Goal: Transaction & Acquisition: Purchase product/service

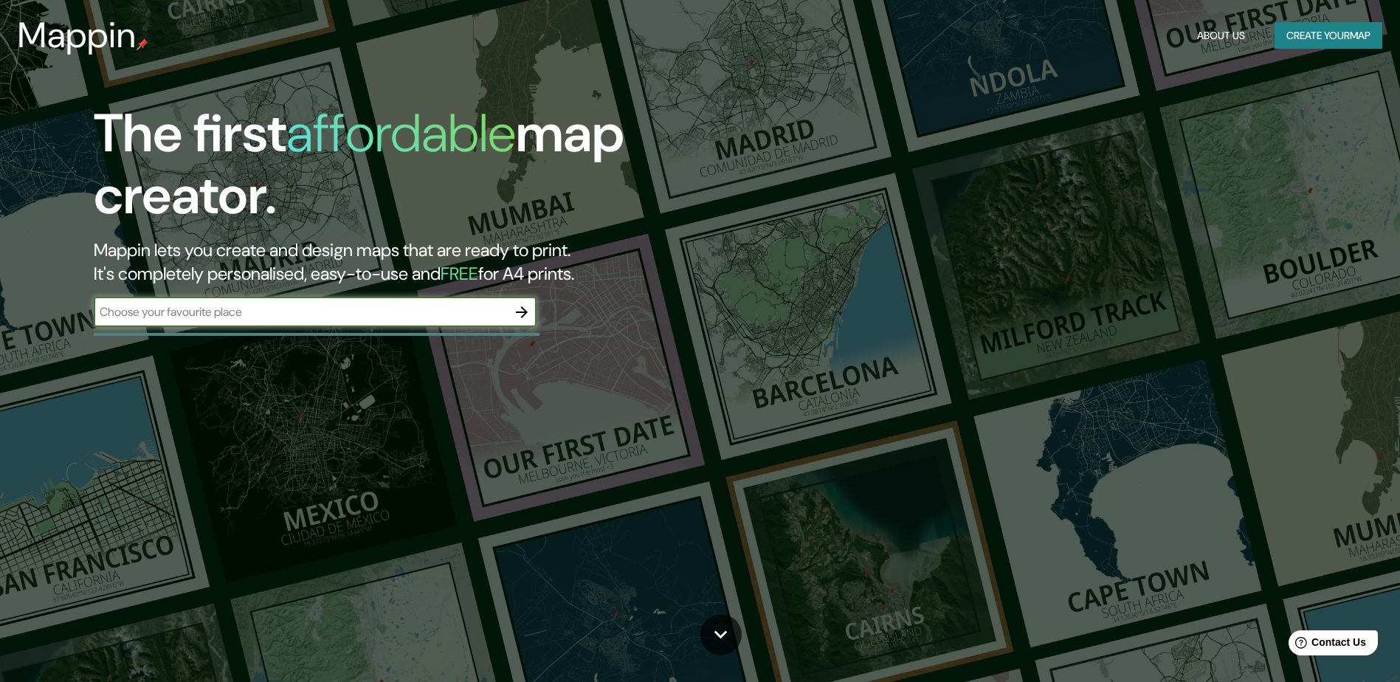
click at [340, 309] on input "text" at bounding box center [300, 311] width 413 height 17
type input "moscu"
click at [513, 311] on icon "button" at bounding box center [522, 312] width 18 height 18
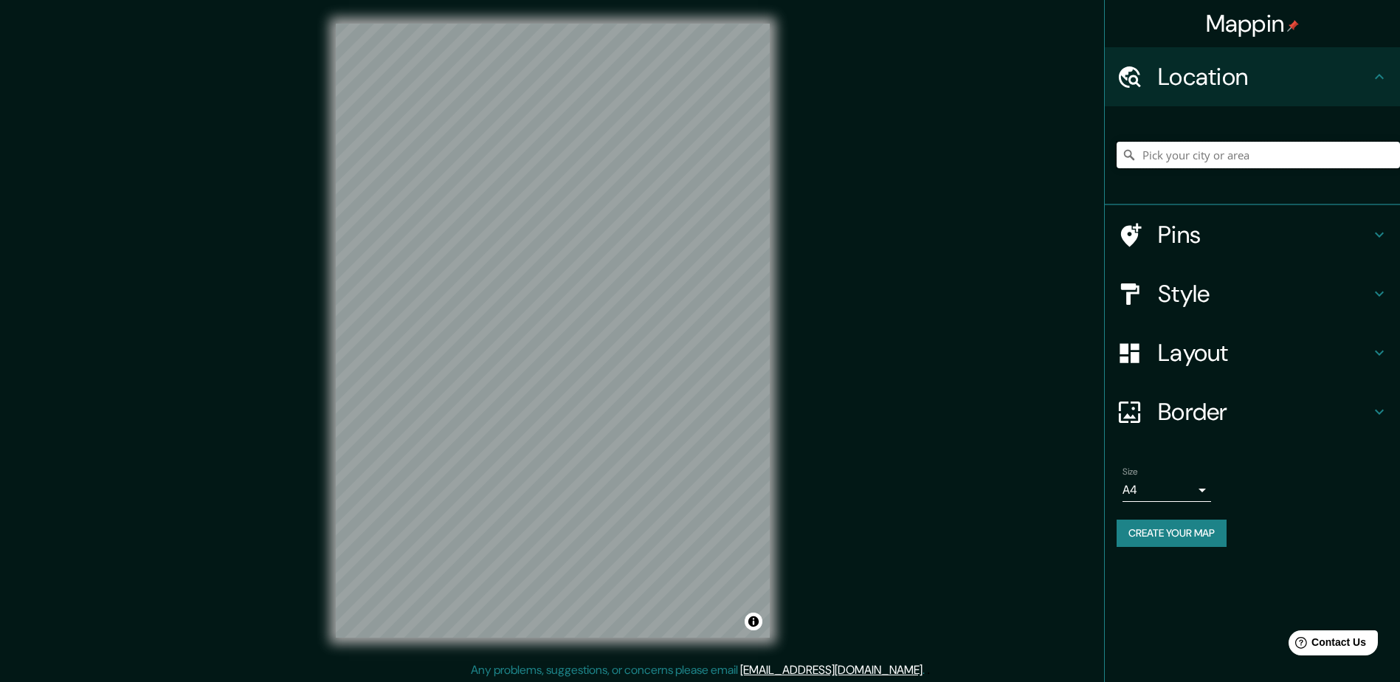
click at [1199, 151] on input "Pick your city or area" at bounding box center [1258, 155] width 283 height 27
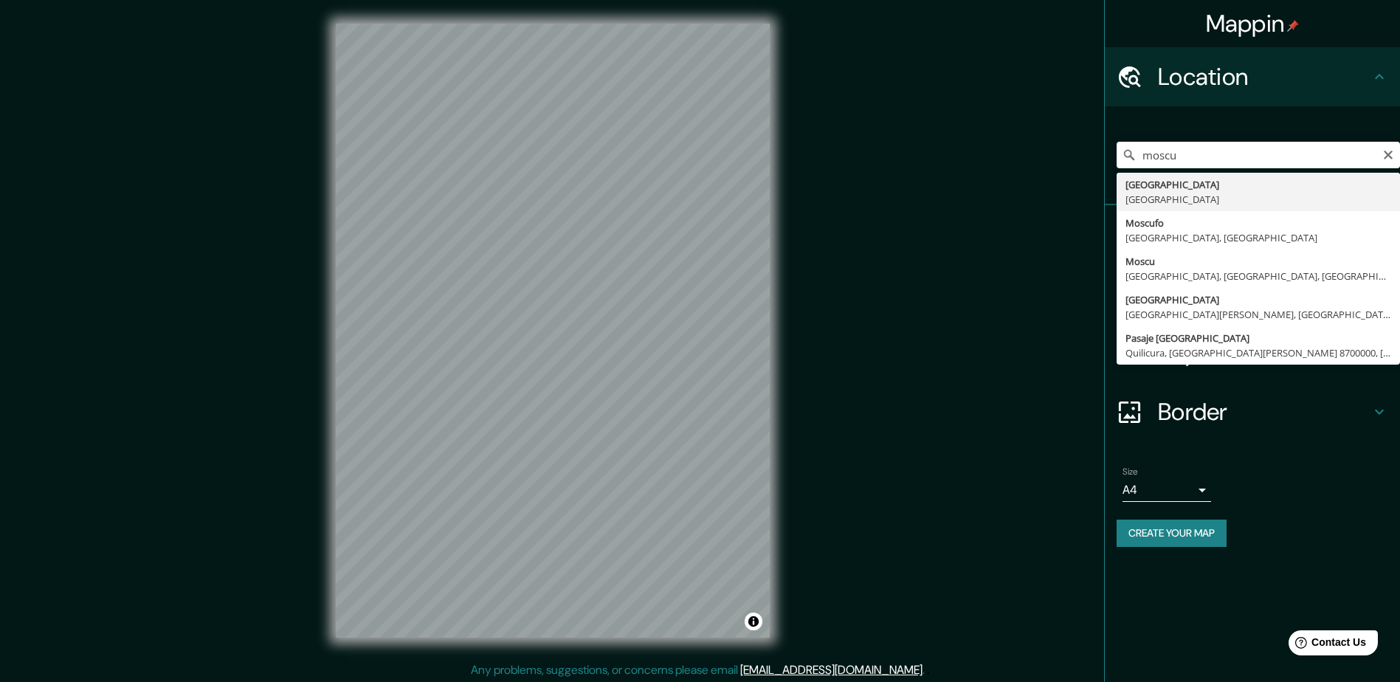
type input "[GEOGRAPHIC_DATA], [GEOGRAPHIC_DATA]"
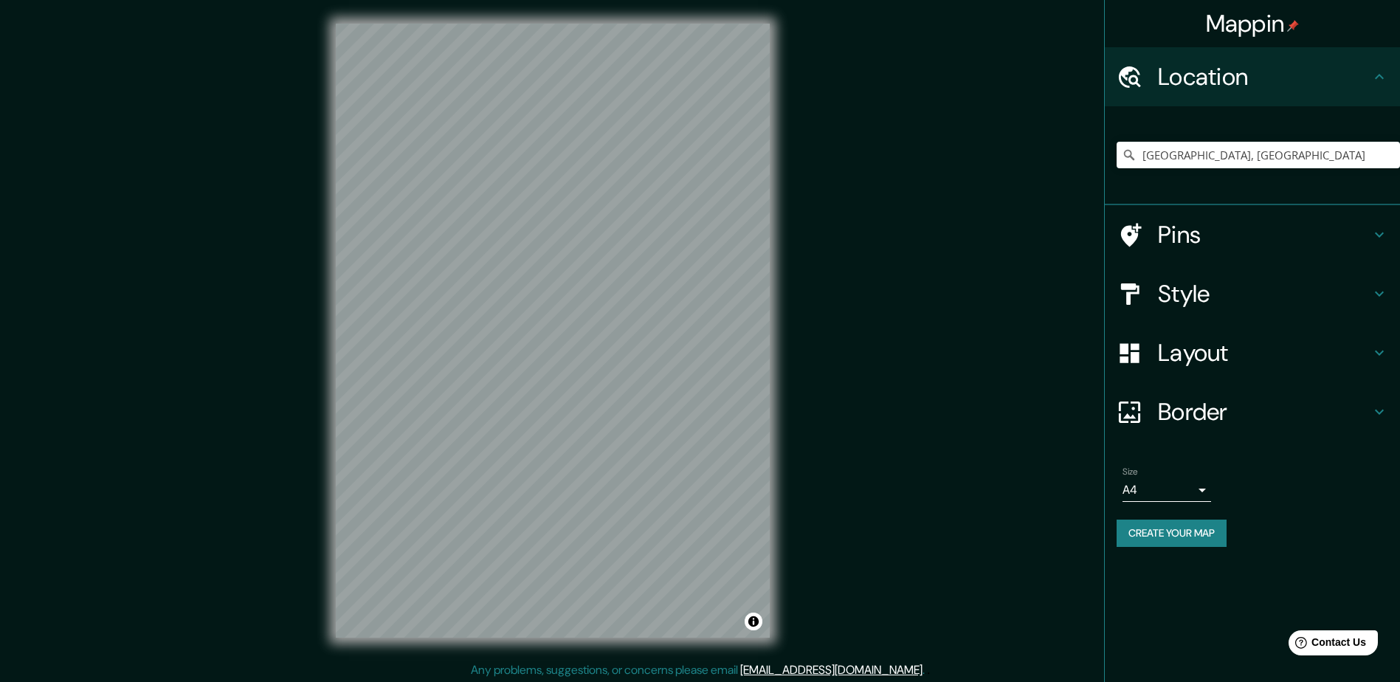
click at [1310, 306] on h4 "Style" at bounding box center [1264, 294] width 213 height 30
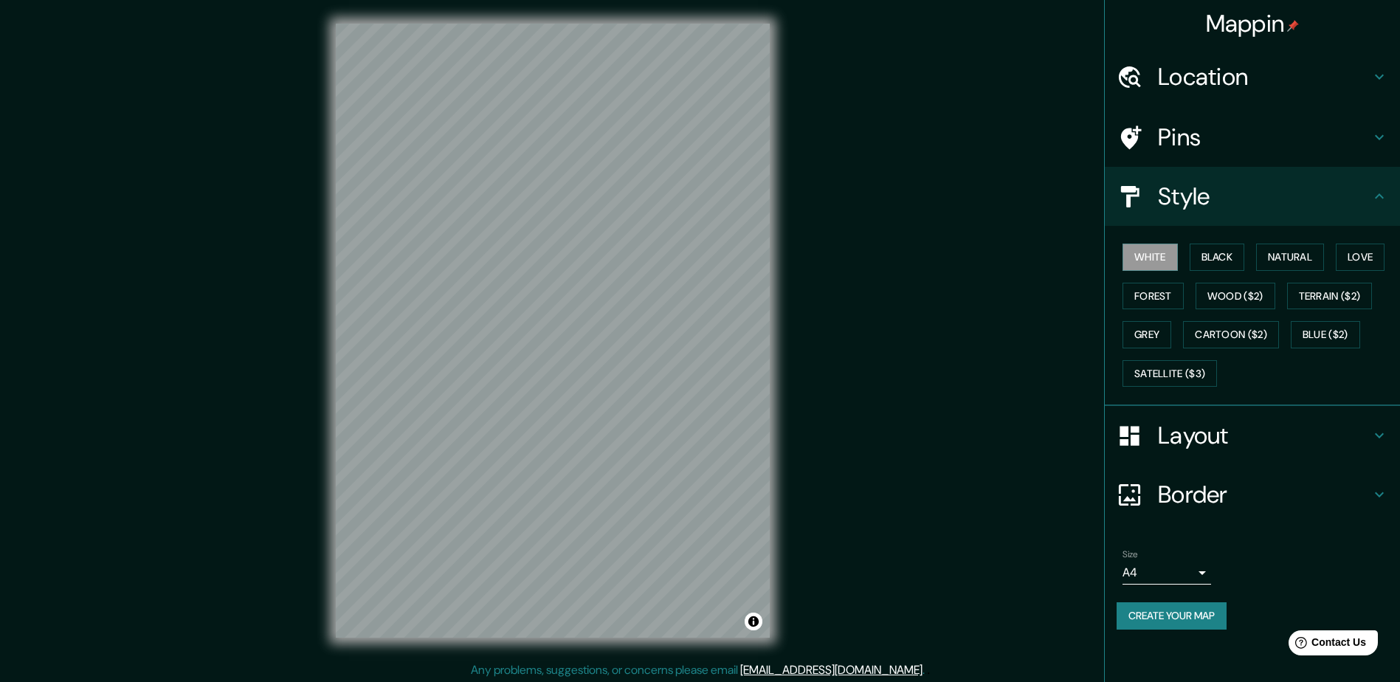
click at [1258, 197] on h4 "Style" at bounding box center [1264, 197] width 213 height 30
click at [1252, 138] on h4 "Pins" at bounding box center [1264, 138] width 213 height 30
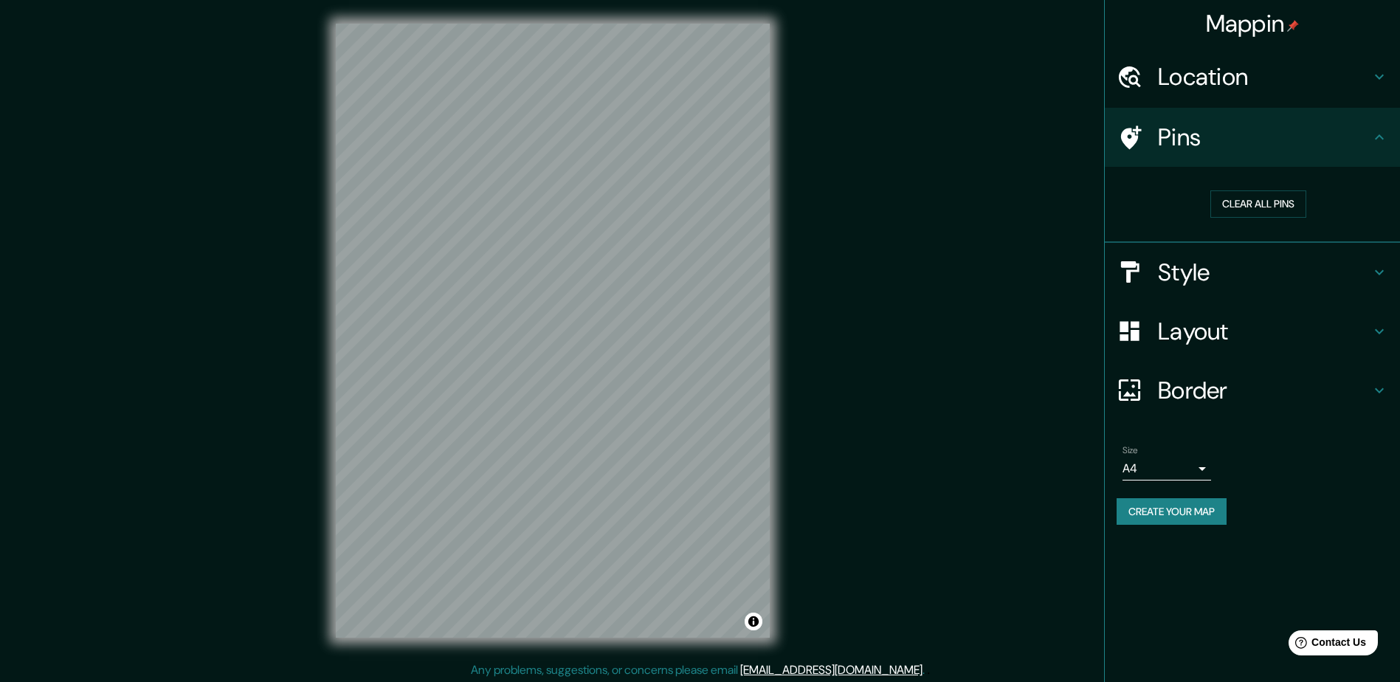
click at [1276, 142] on h4 "Pins" at bounding box center [1264, 138] width 213 height 30
click at [1252, 338] on h4 "Layout" at bounding box center [1264, 332] width 213 height 30
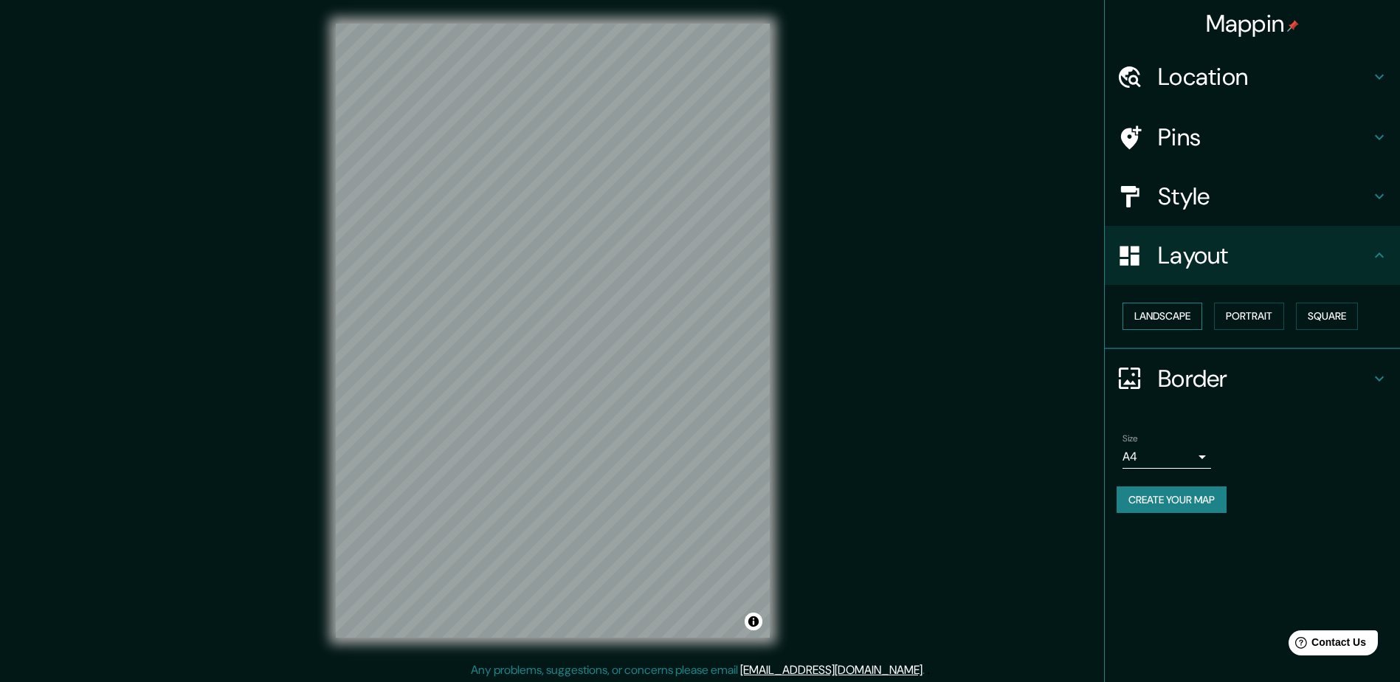
click at [1186, 317] on button "Landscape" at bounding box center [1163, 316] width 80 height 27
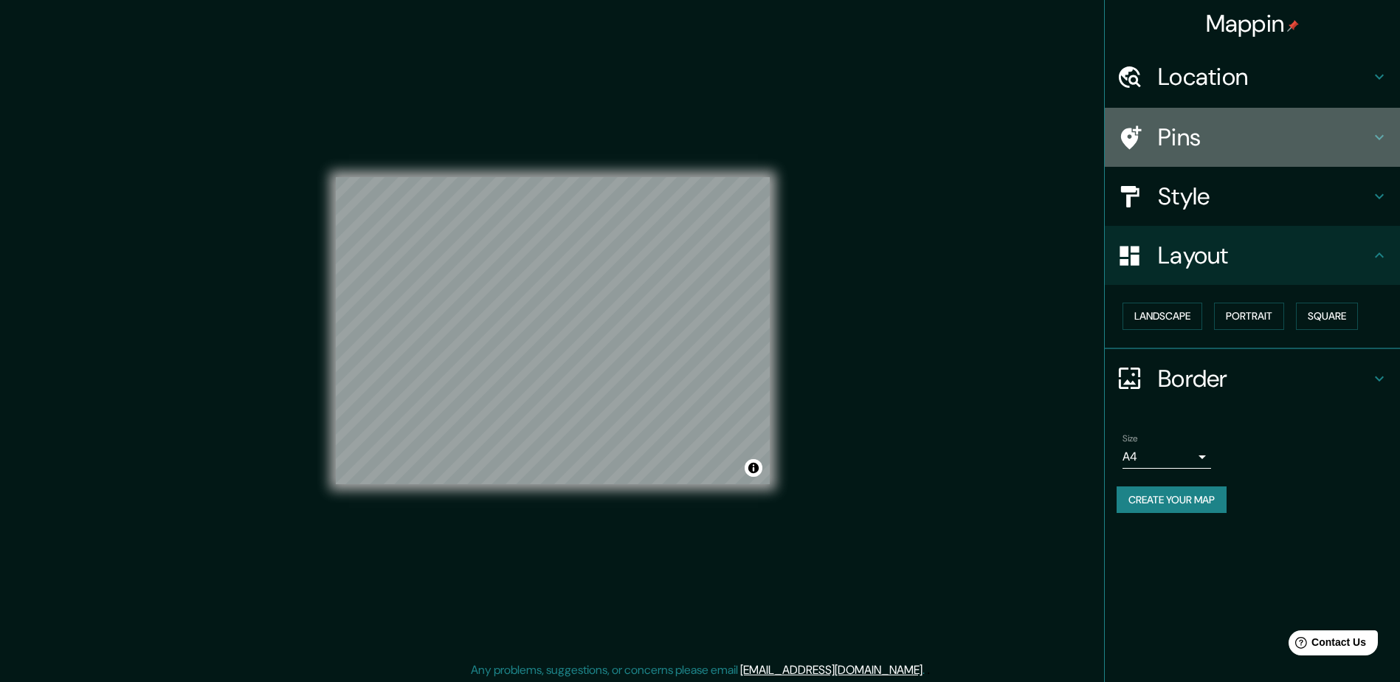
click at [1256, 130] on h4 "Pins" at bounding box center [1264, 138] width 213 height 30
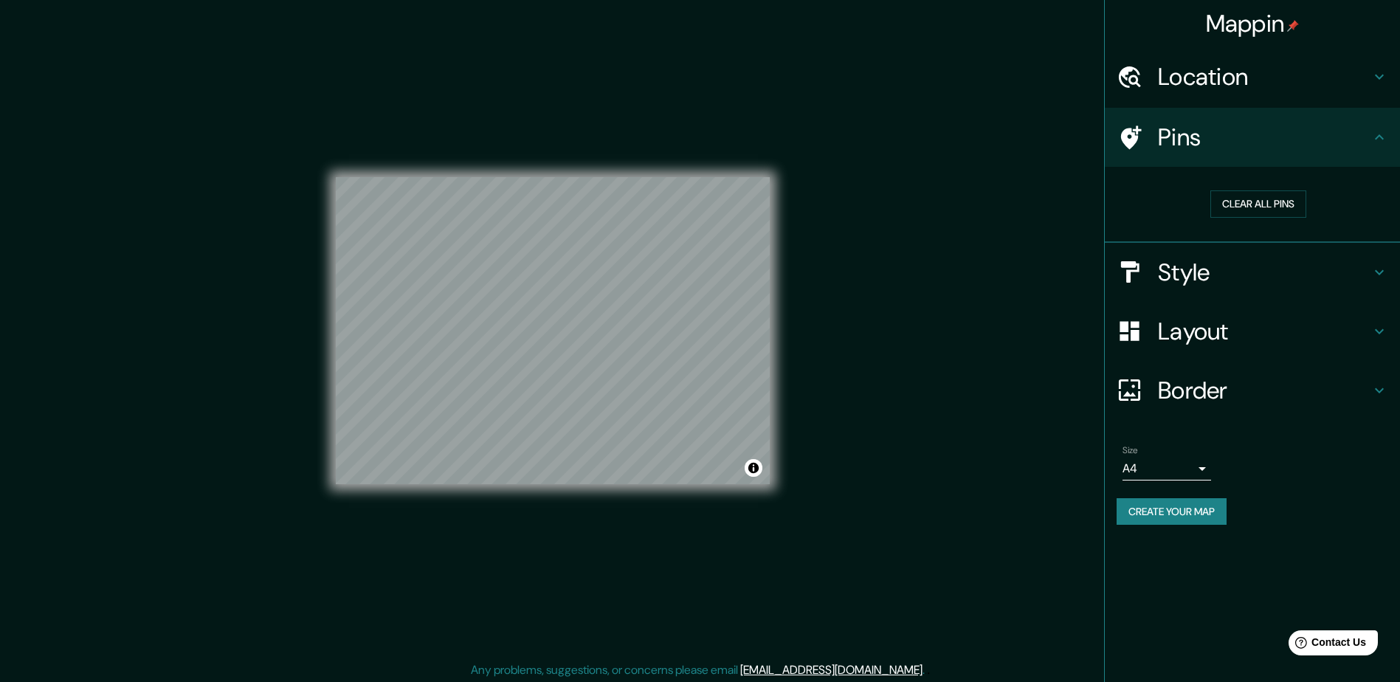
click at [1289, 70] on h4 "Location" at bounding box center [1264, 77] width 213 height 30
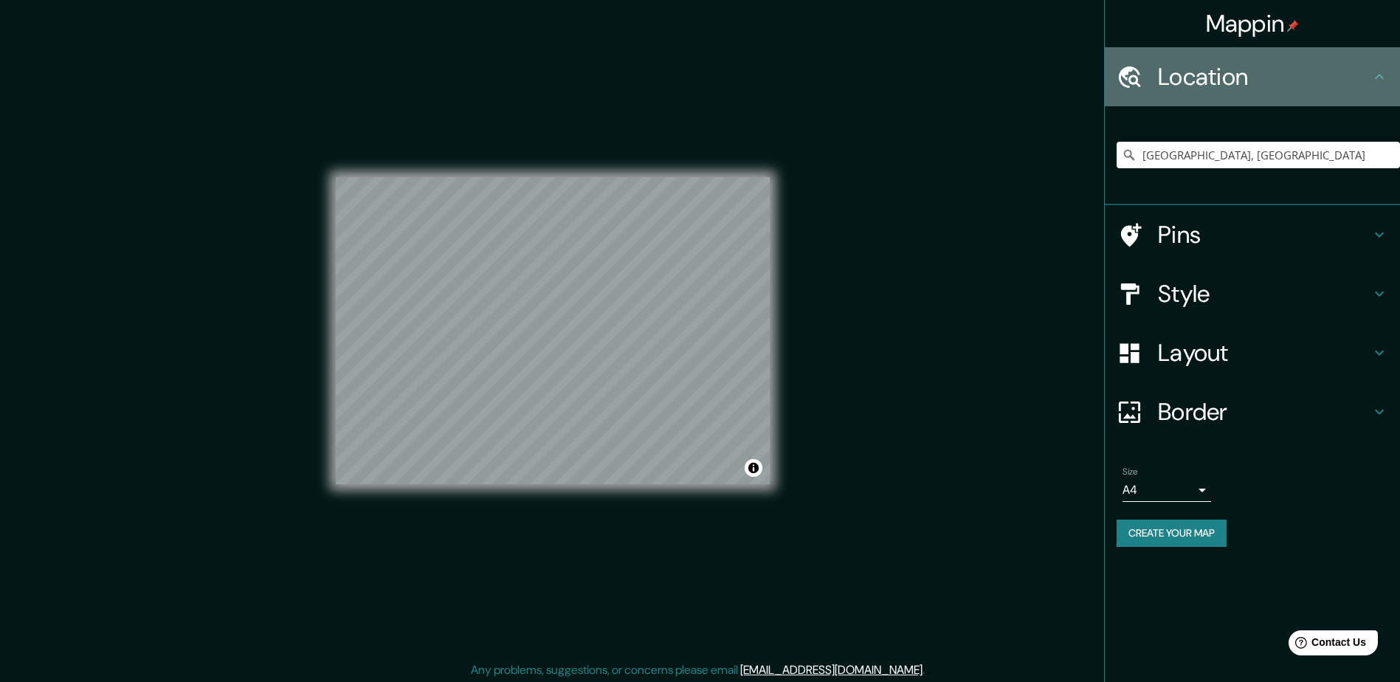
click at [1289, 70] on h4 "Location" at bounding box center [1264, 77] width 213 height 30
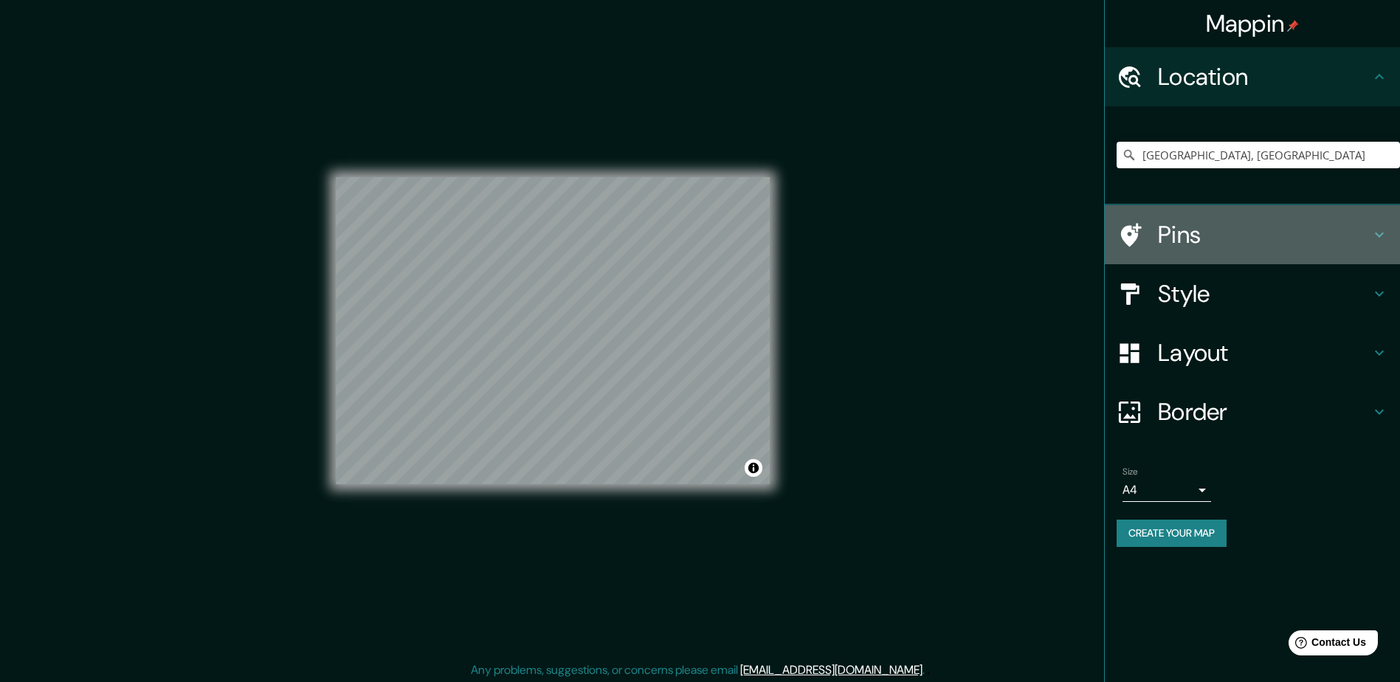
click at [1263, 244] on h4 "Pins" at bounding box center [1264, 235] width 213 height 30
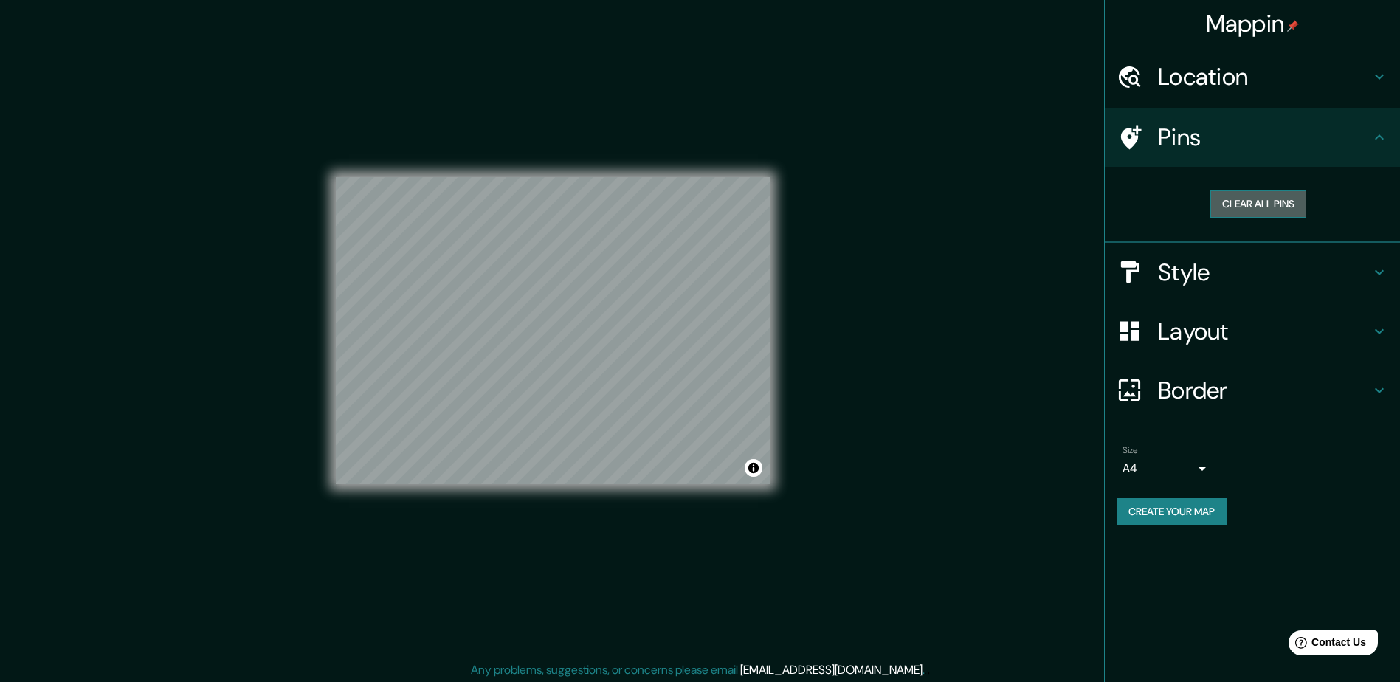
click at [1253, 208] on button "Clear all pins" at bounding box center [1258, 203] width 96 height 27
click at [1246, 202] on button "Clear all pins" at bounding box center [1258, 203] width 96 height 27
click at [1213, 139] on h4 "Pins" at bounding box center [1264, 138] width 213 height 30
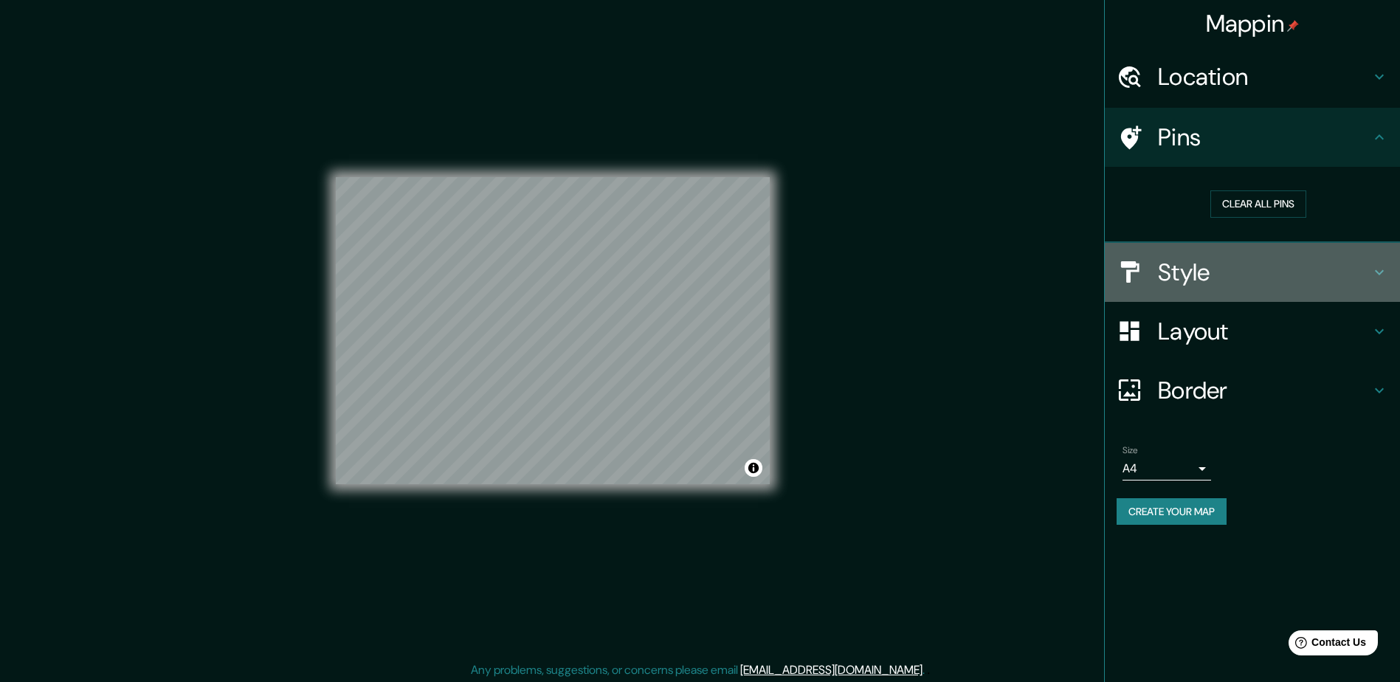
click at [1229, 275] on h4 "Style" at bounding box center [1264, 273] width 213 height 30
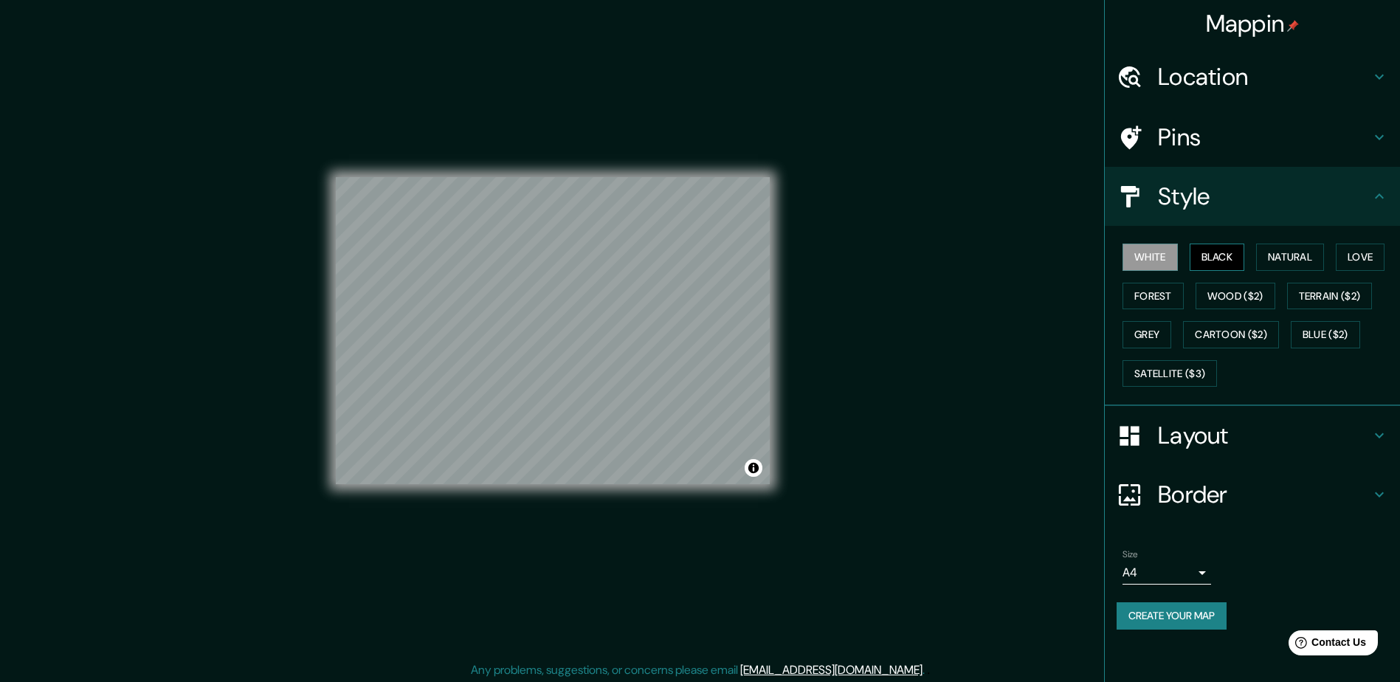
click at [1216, 260] on button "Black" at bounding box center [1217, 257] width 55 height 27
drag, startPoint x: 793, startPoint y: 342, endPoint x: 911, endPoint y: 288, distance: 130.8
click at [911, 288] on div "Mappin Location [GEOGRAPHIC_DATA], [GEOGRAPHIC_DATA] Pins Style White Black Nat…" at bounding box center [700, 342] width 1400 height 685
click at [1281, 264] on button "Natural" at bounding box center [1290, 257] width 68 height 27
click at [1146, 258] on button "White" at bounding box center [1150, 257] width 55 height 27
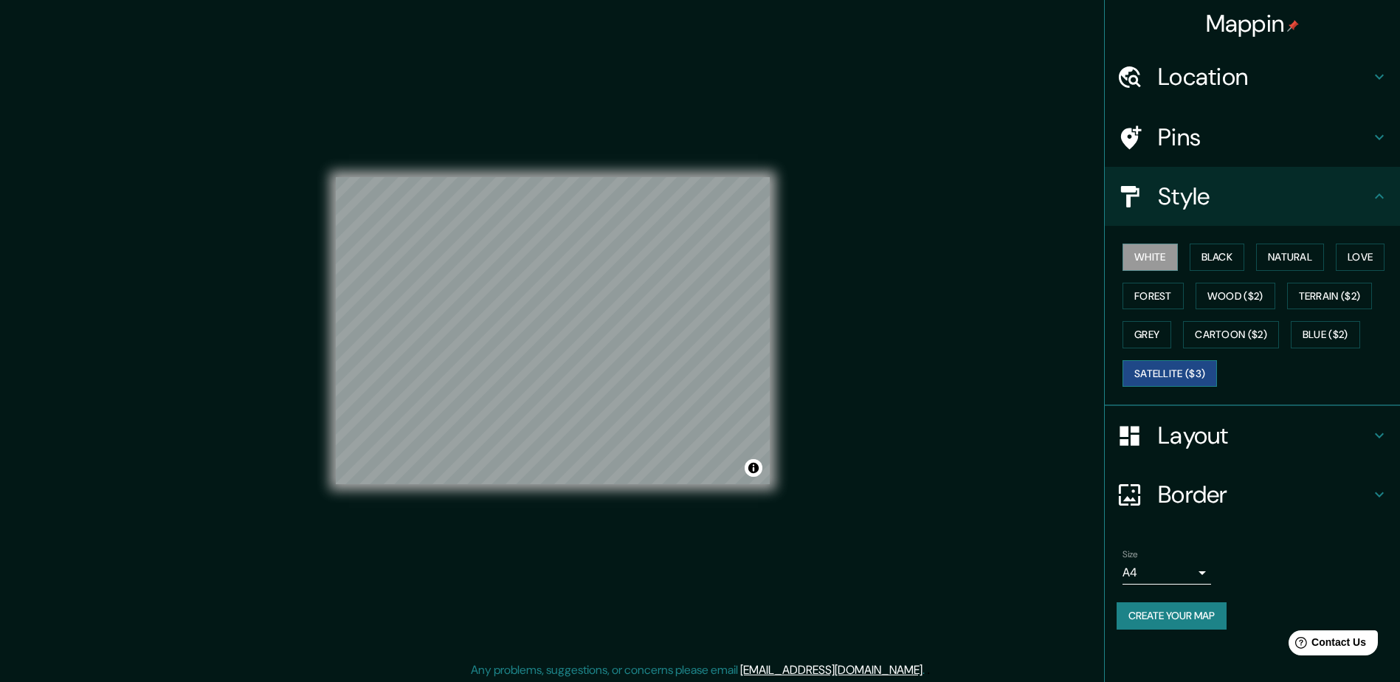
click at [1162, 373] on button "Satellite ($3)" at bounding box center [1170, 373] width 94 height 27
click at [1312, 325] on button "Blue ($2)" at bounding box center [1325, 334] width 69 height 27
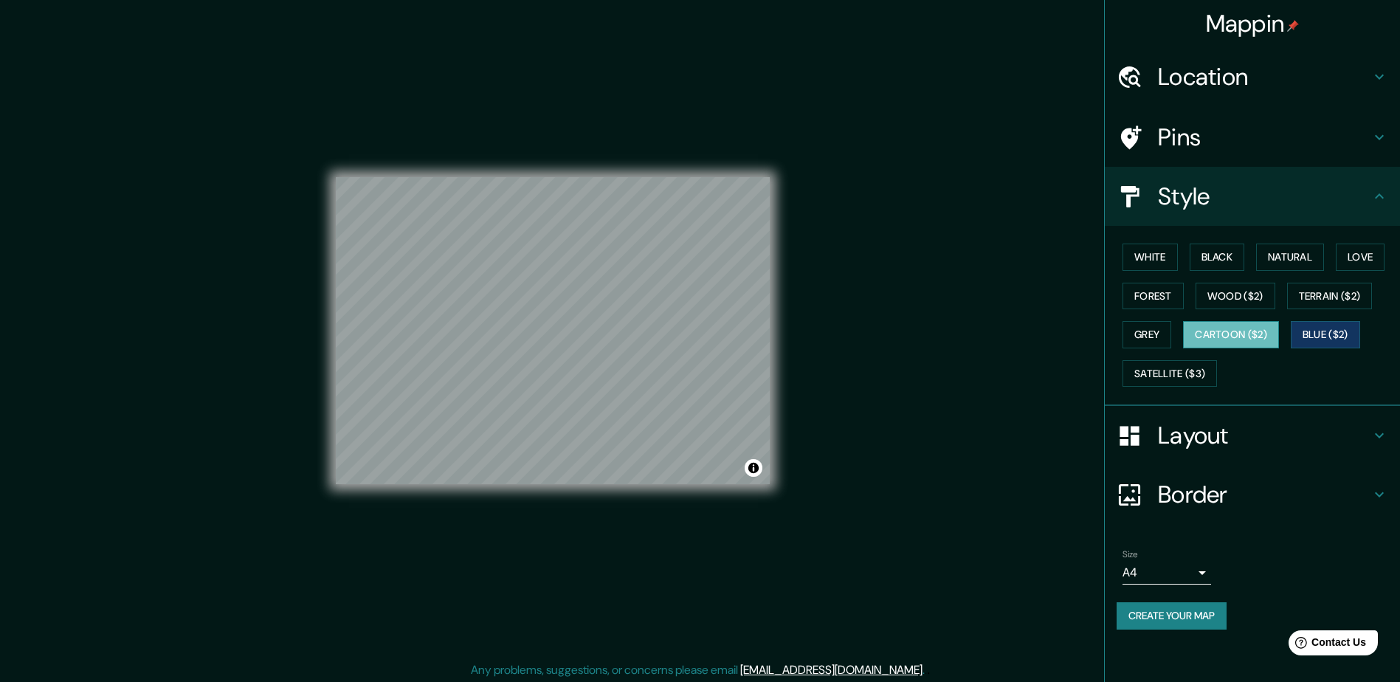
click at [1266, 328] on button "Cartoon ($2)" at bounding box center [1231, 334] width 96 height 27
click at [1156, 334] on button "Grey" at bounding box center [1147, 334] width 49 height 27
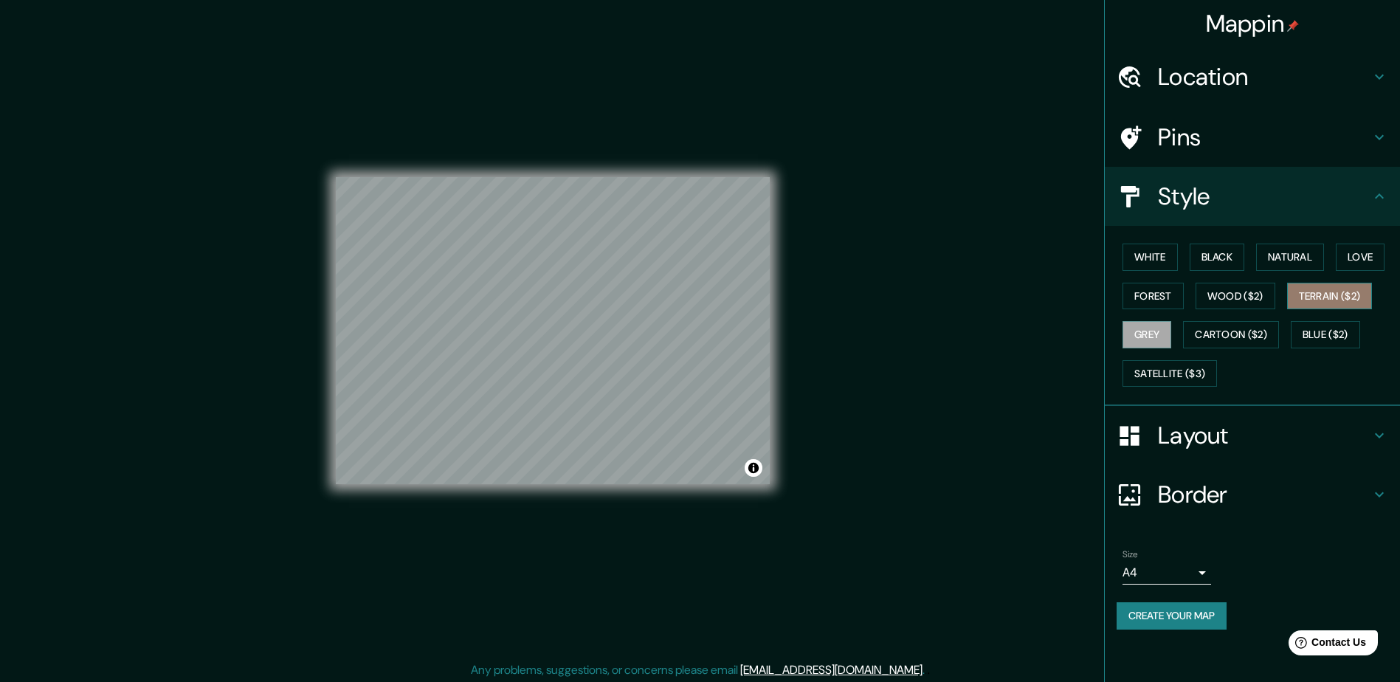
click at [1297, 295] on button "Terrain ($2)" at bounding box center [1330, 296] width 86 height 27
click at [1170, 253] on button "White" at bounding box center [1150, 257] width 55 height 27
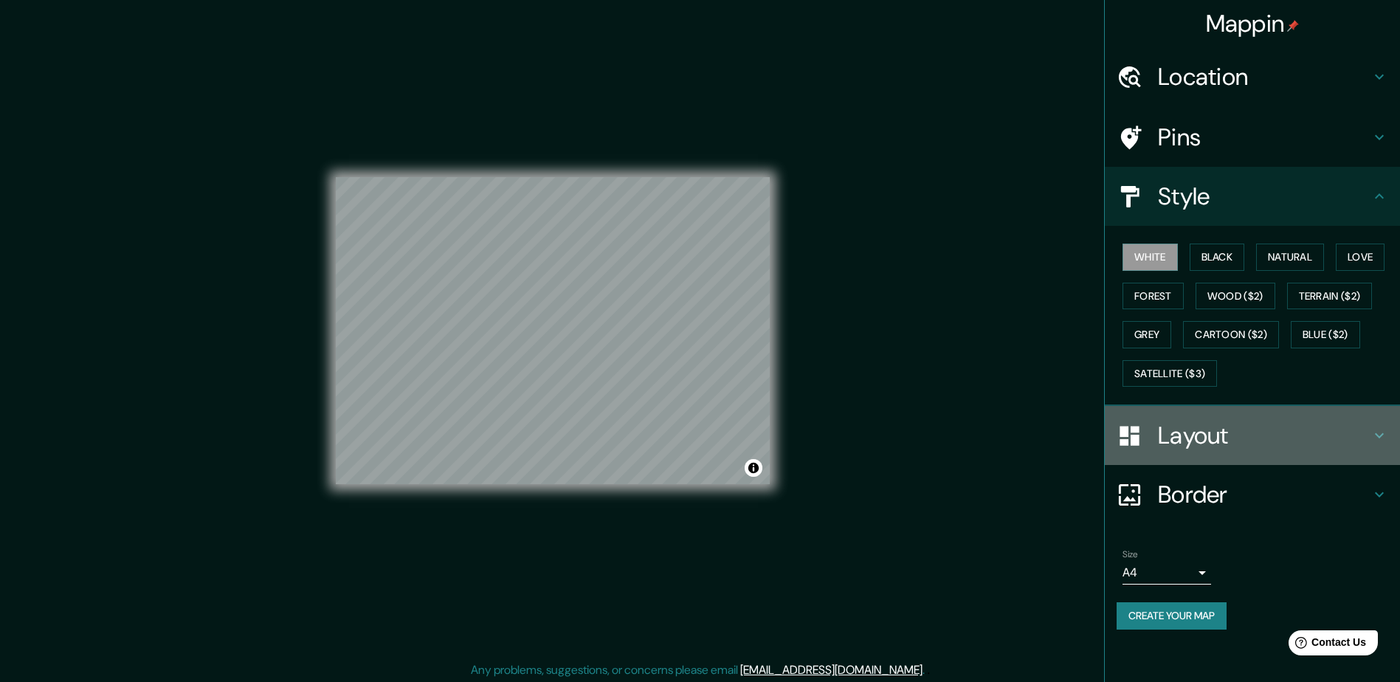
click at [1358, 437] on h4 "Layout" at bounding box center [1264, 436] width 213 height 30
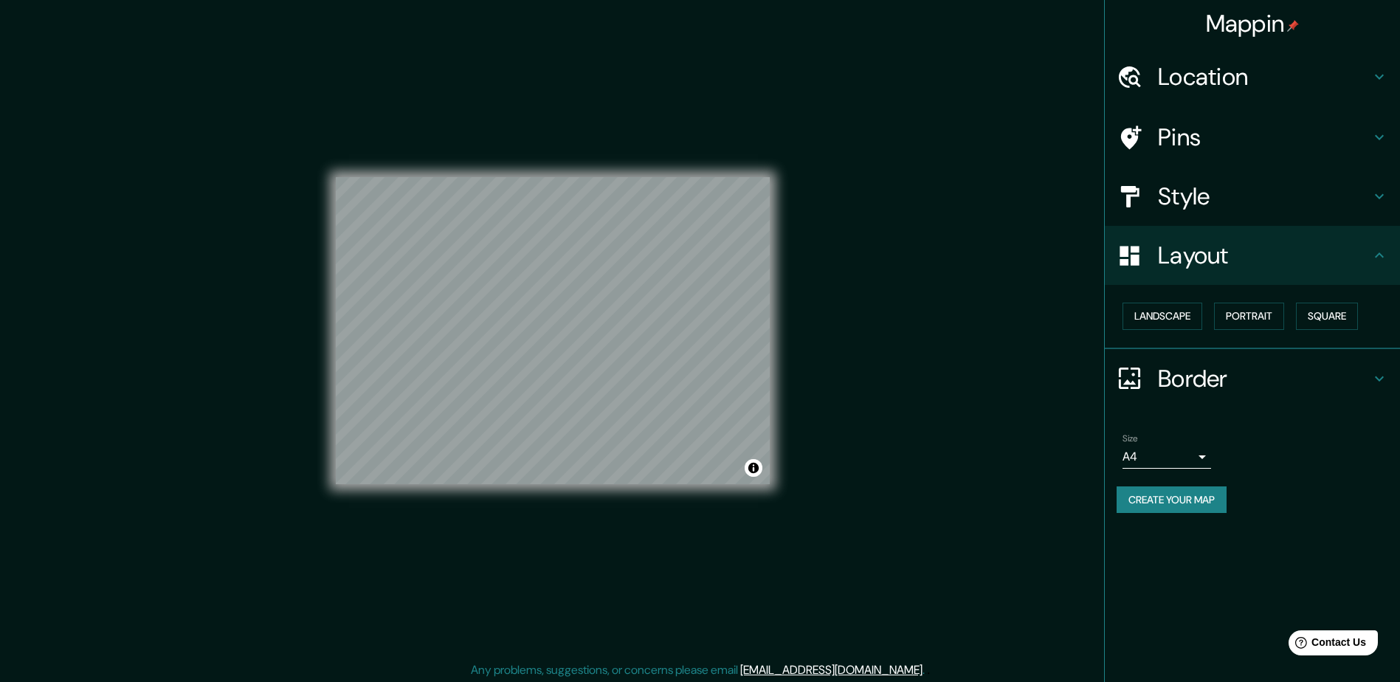
click at [1312, 266] on h4 "Layout" at bounding box center [1264, 256] width 213 height 30
click at [1324, 312] on button "Square" at bounding box center [1327, 316] width 62 height 27
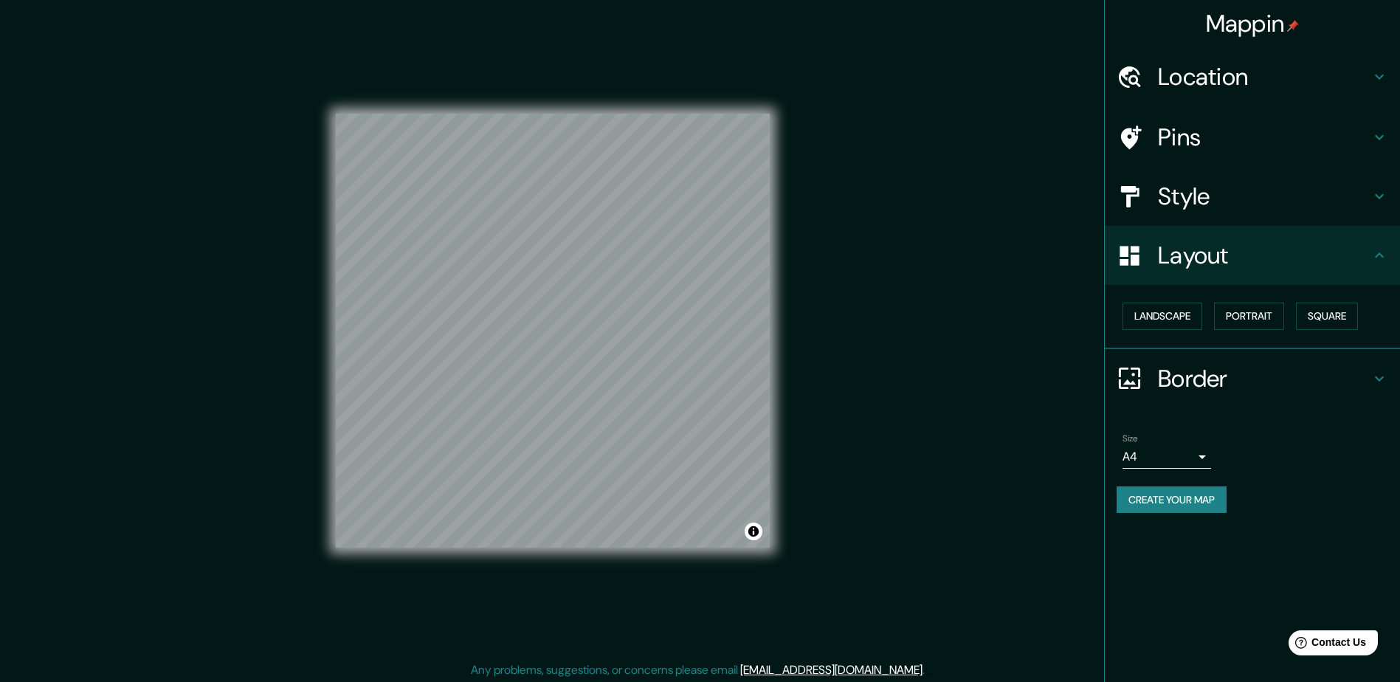
click at [1247, 385] on h4 "Border" at bounding box center [1264, 379] width 213 height 30
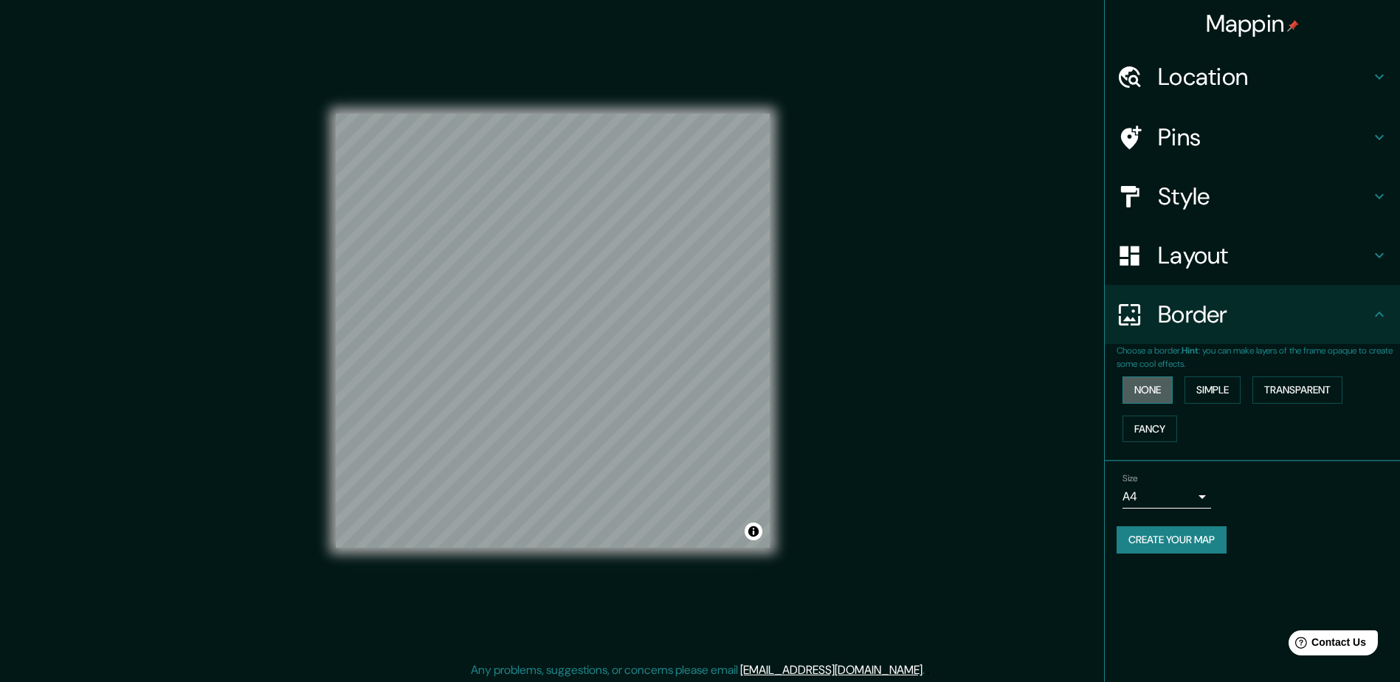
click at [1152, 388] on button "None" at bounding box center [1148, 389] width 50 height 27
click at [1241, 395] on button "Simple" at bounding box center [1213, 389] width 56 height 27
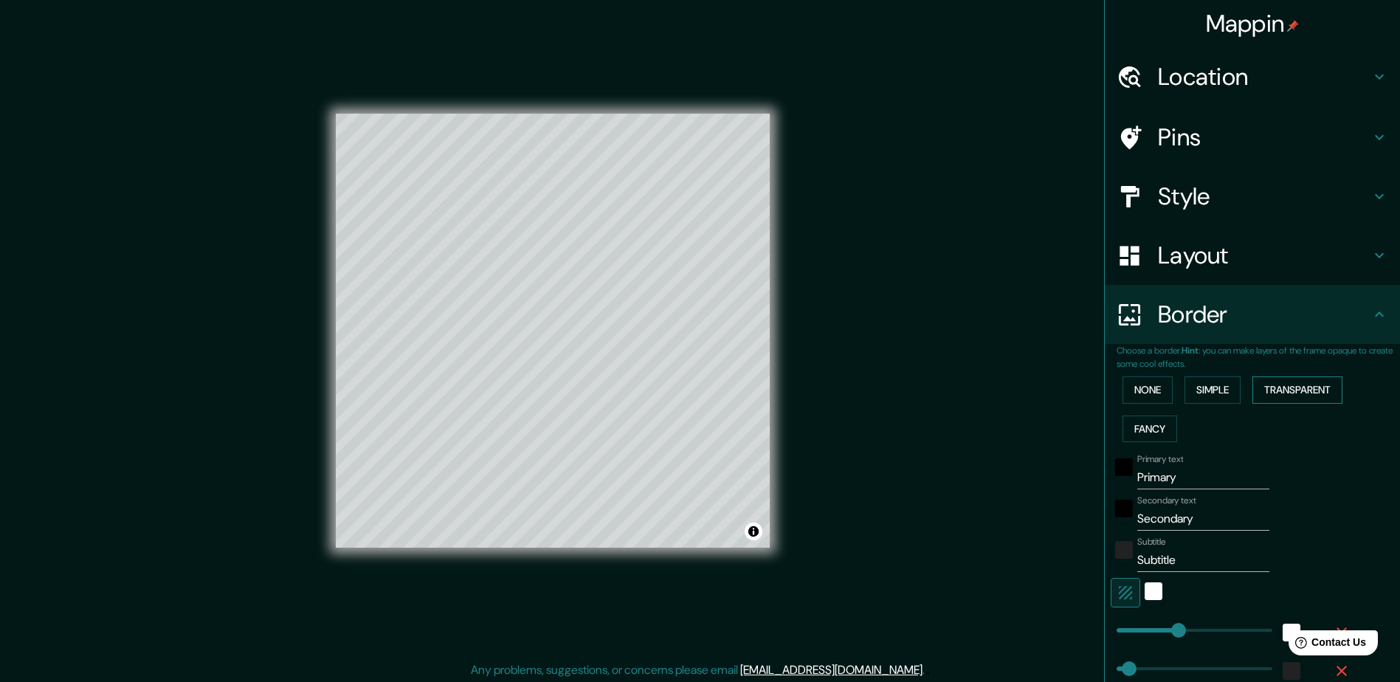
click at [1281, 392] on button "Transparent" at bounding box center [1297, 389] width 90 height 27
click at [1126, 435] on button "Fancy" at bounding box center [1150, 429] width 55 height 27
click at [1131, 396] on button "None" at bounding box center [1148, 389] width 50 height 27
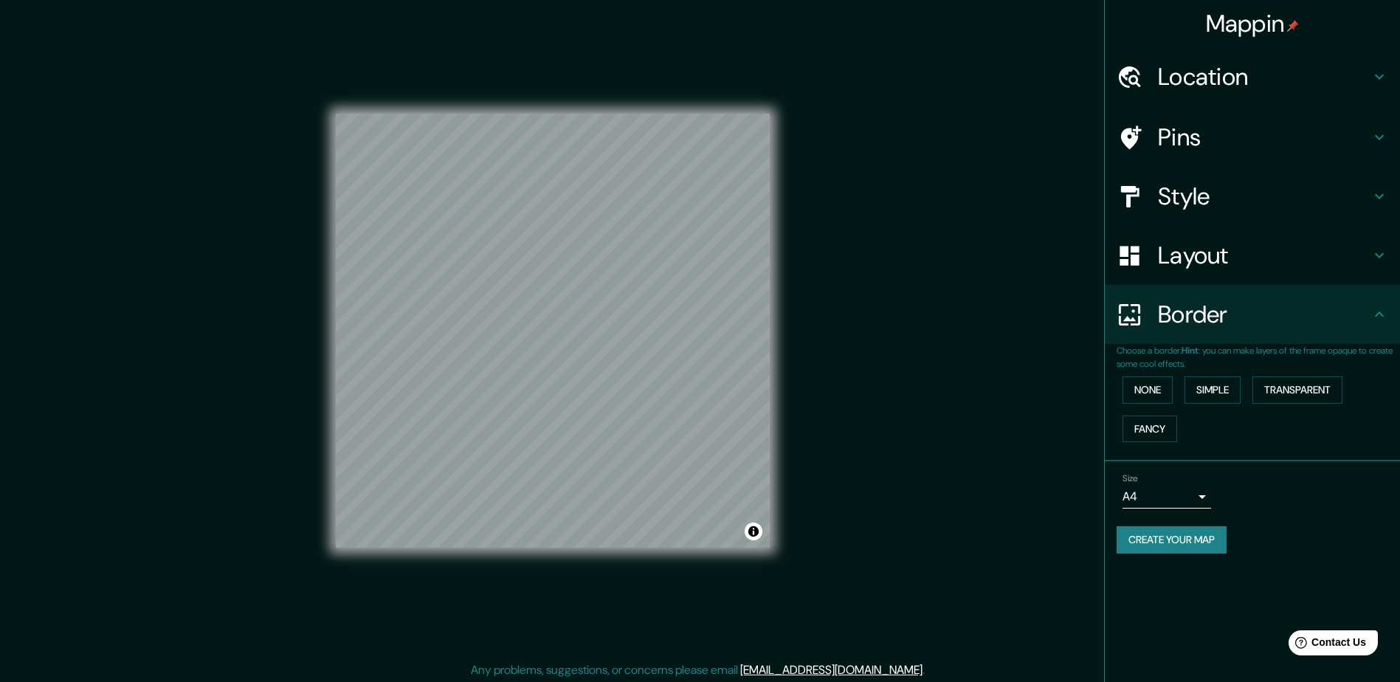
click at [1213, 312] on h4 "Border" at bounding box center [1264, 315] width 213 height 30
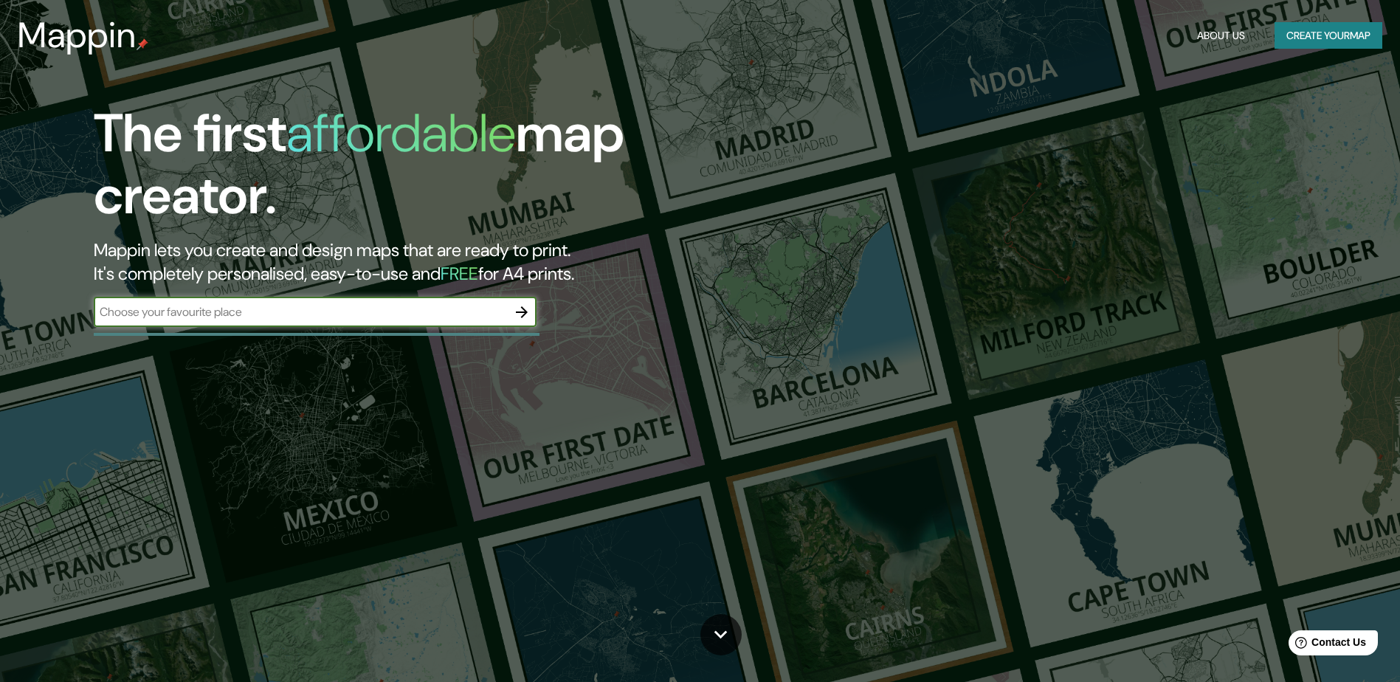
click at [316, 307] on input "text" at bounding box center [300, 311] width 413 height 17
click at [242, 309] on input "text" at bounding box center [300, 311] width 413 height 17
type input "moscu"
click at [522, 319] on icon "button" at bounding box center [522, 312] width 18 height 18
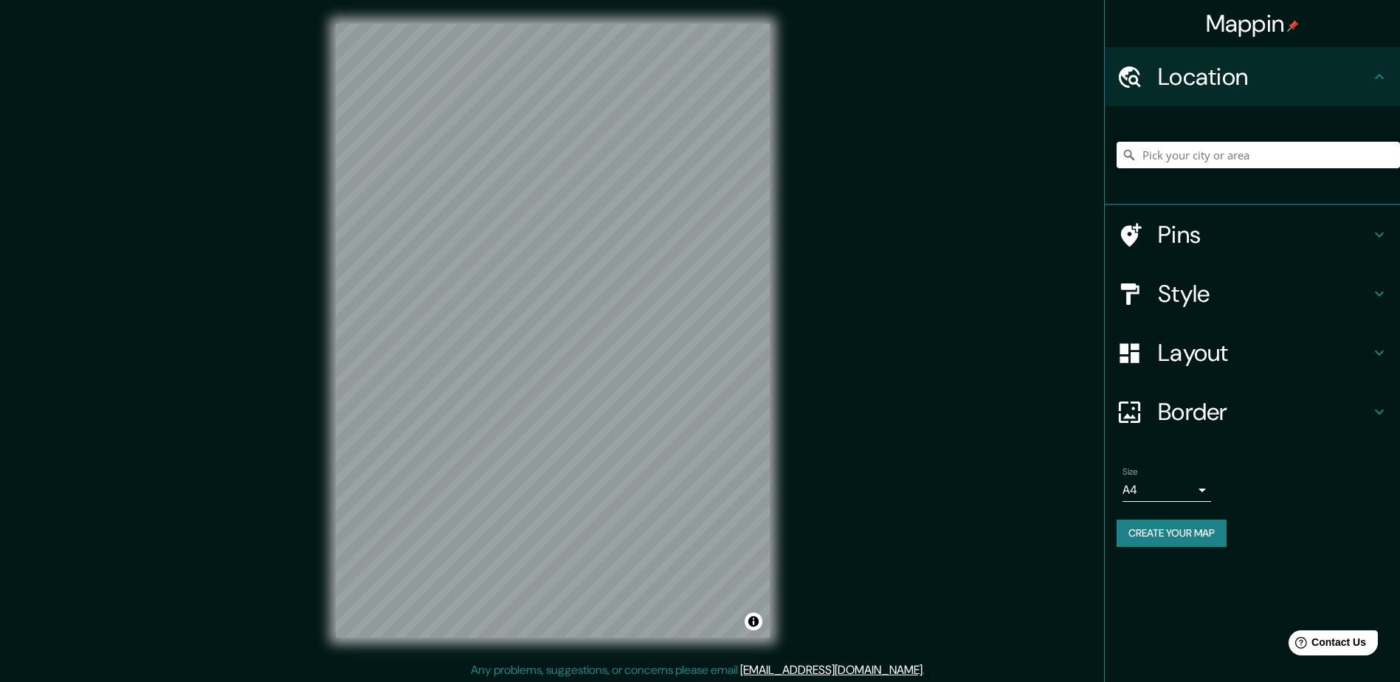
click at [1222, 150] on input "Pick your city or area" at bounding box center [1258, 155] width 283 height 27
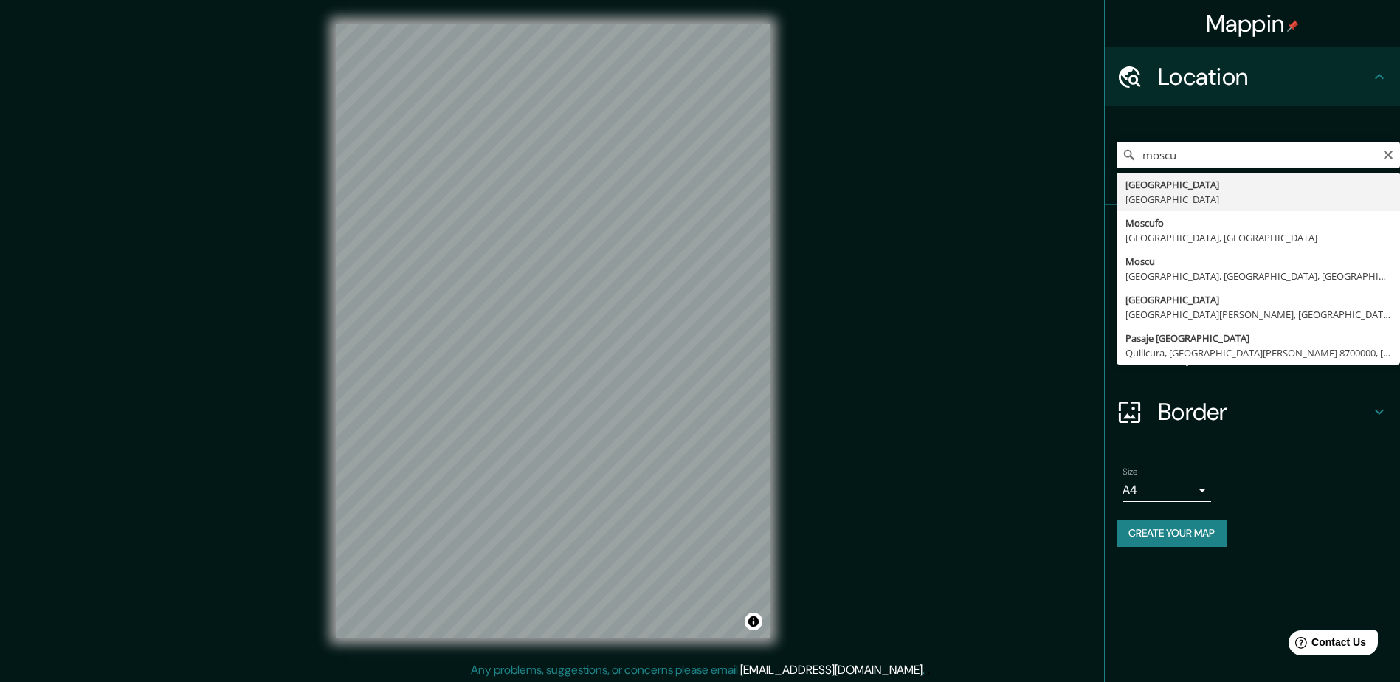
type input "[GEOGRAPHIC_DATA], [GEOGRAPHIC_DATA]"
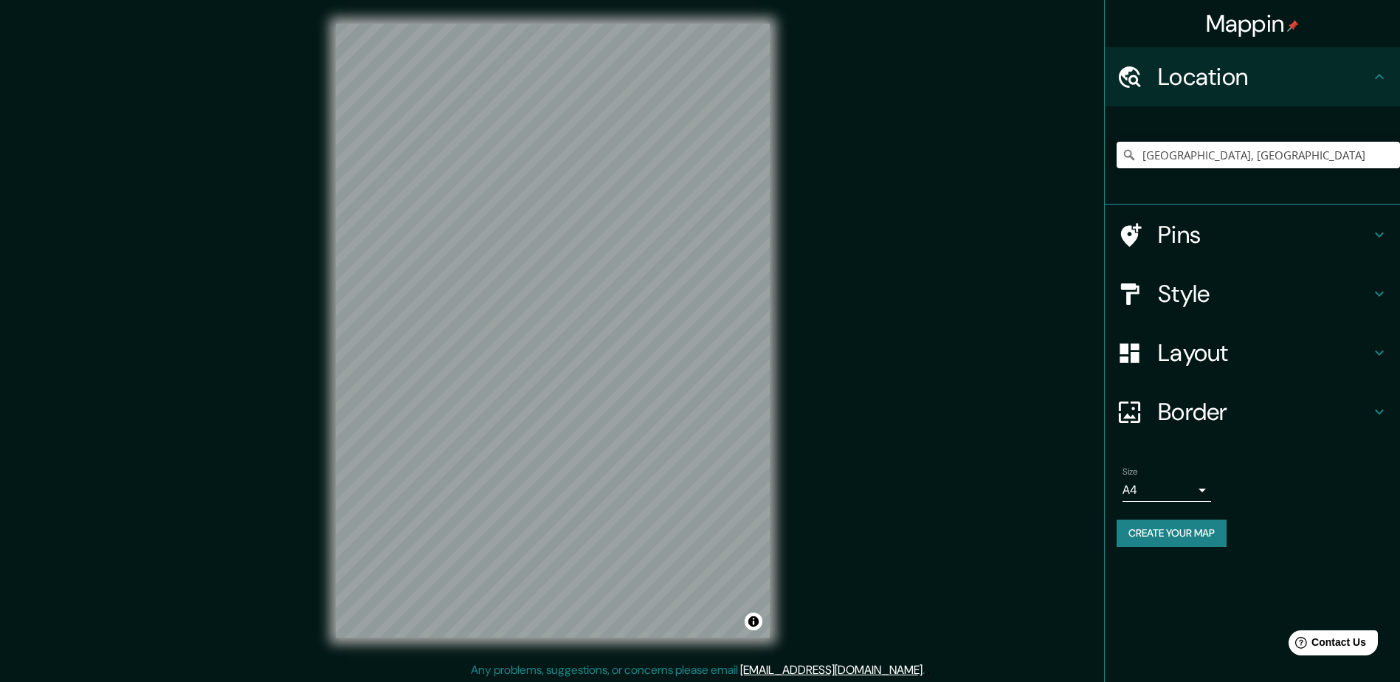
click at [1201, 355] on h4 "Layout" at bounding box center [1264, 353] width 213 height 30
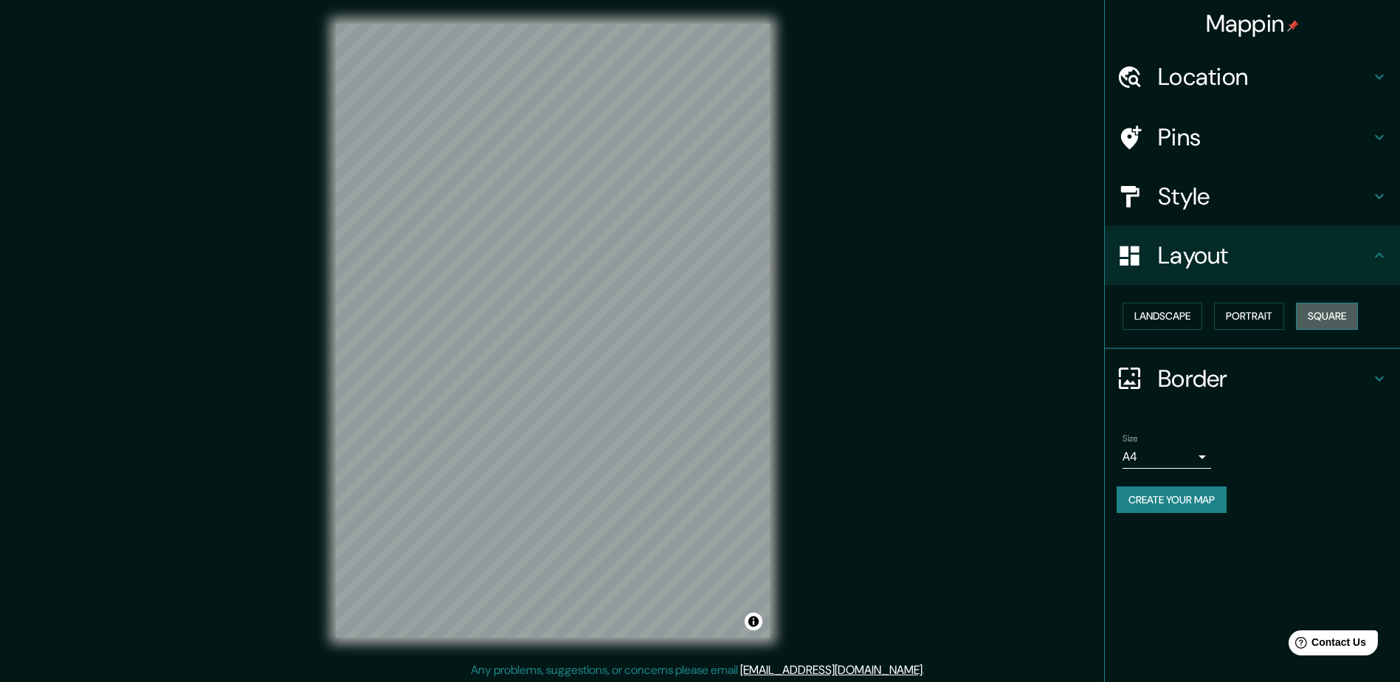
click at [1344, 318] on button "Square" at bounding box center [1327, 316] width 62 height 27
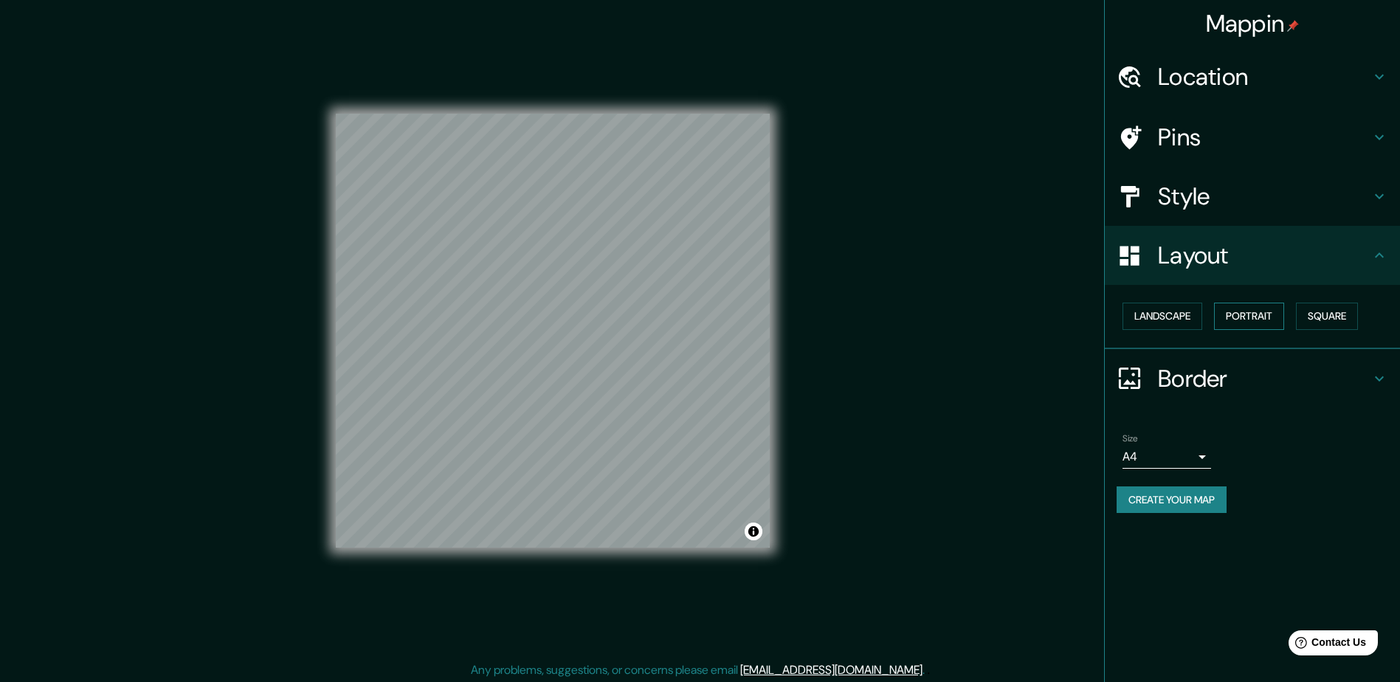
drag, startPoint x: 795, startPoint y: 359, endPoint x: 1255, endPoint y: 314, distance: 462.1
click at [1255, 314] on button "Portrait" at bounding box center [1249, 316] width 70 height 27
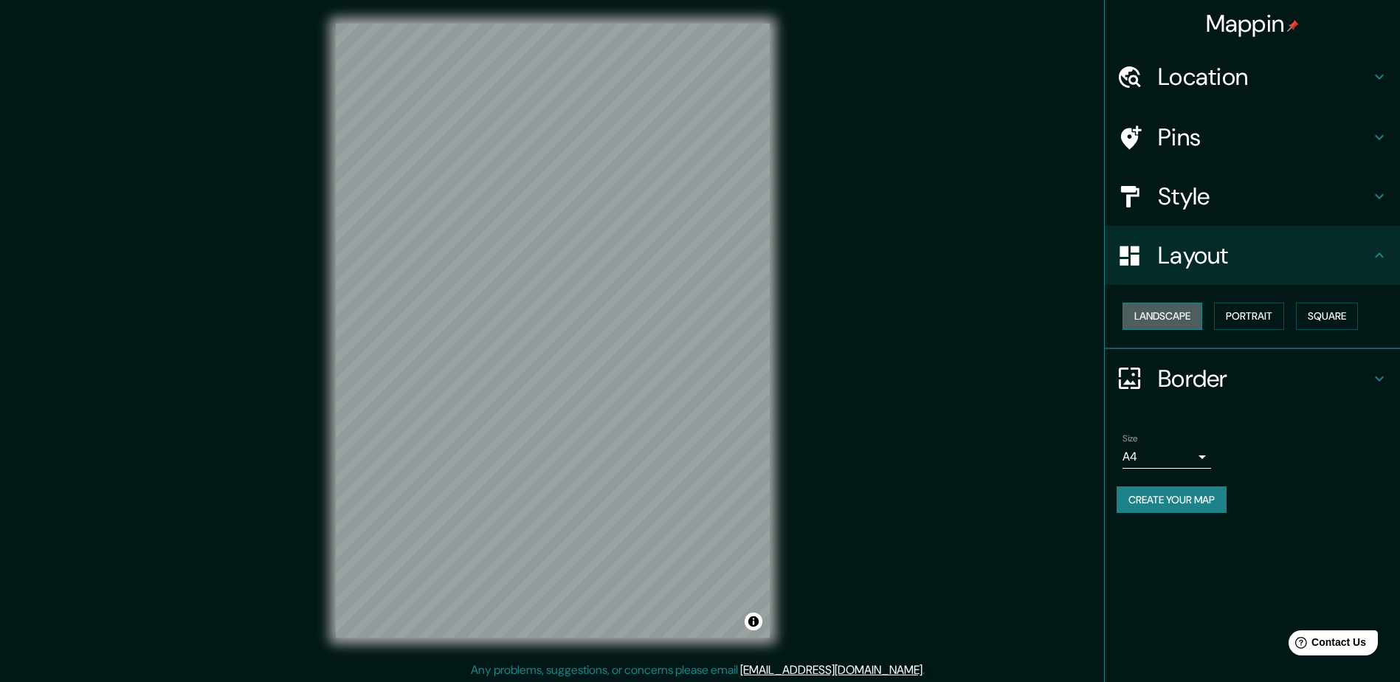
click at [1176, 313] on button "Landscape" at bounding box center [1163, 316] width 80 height 27
